Goal: Check status: Check status

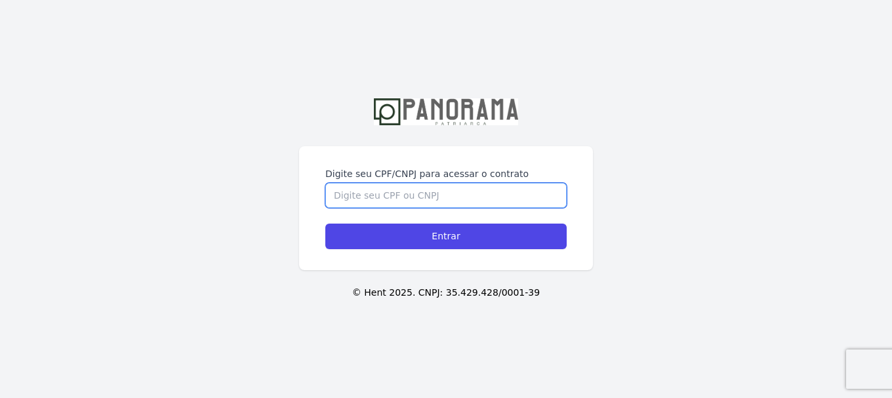
click at [506, 199] on input "Digite seu CPF/CNPJ para acessar o contrato" at bounding box center [445, 195] width 241 height 25
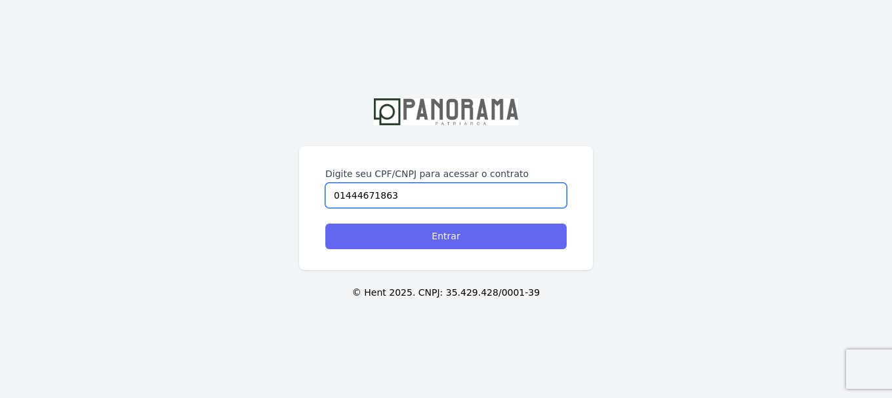
type input "01444671863"
click at [495, 238] on input "Entrar" at bounding box center [445, 237] width 241 height 26
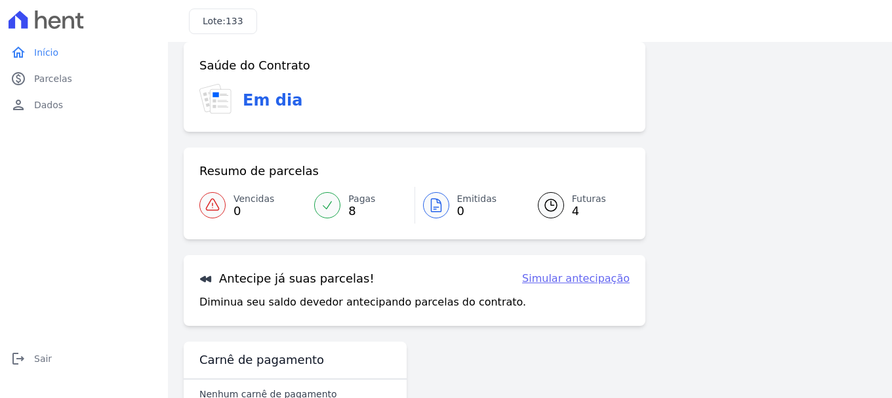
scroll to position [102, 0]
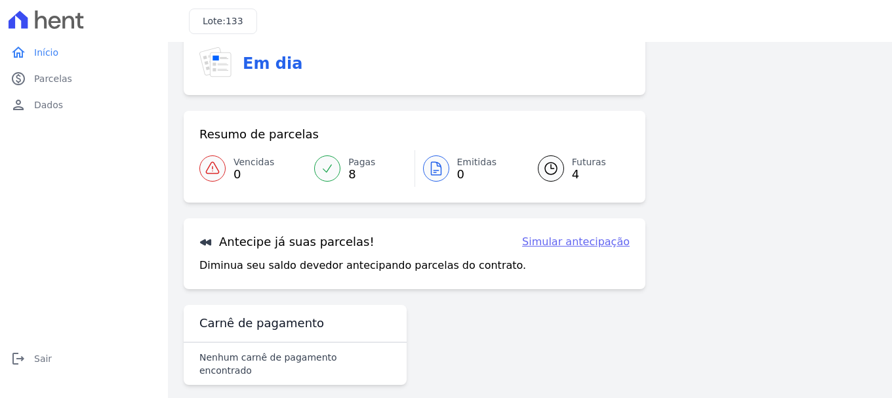
click at [579, 163] on span "Futuras" at bounding box center [589, 162] width 34 height 14
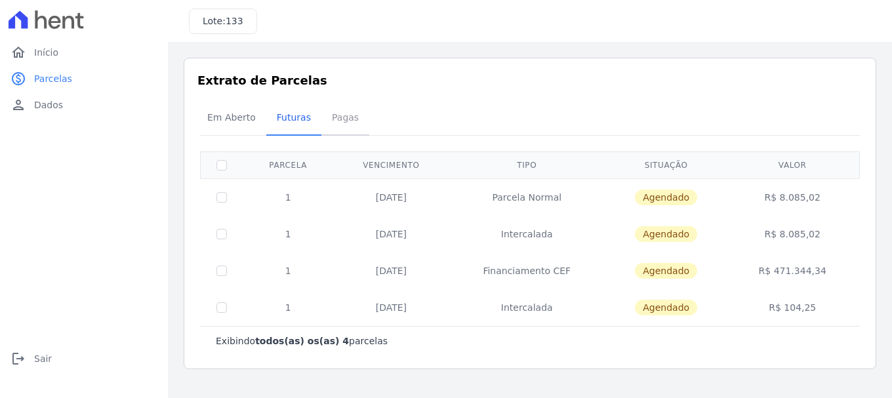
click at [333, 112] on span "Pagas" at bounding box center [345, 117] width 43 height 26
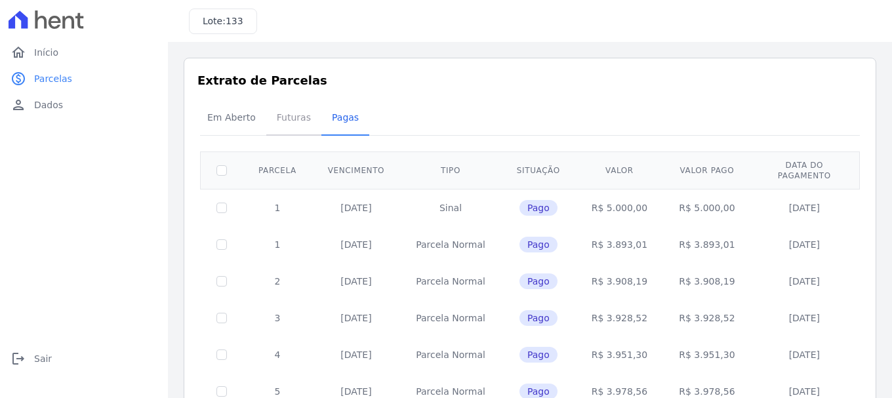
click at [289, 117] on span "Futuras" at bounding box center [294, 117] width 50 height 26
